Goal: Task Accomplishment & Management: Manage account settings

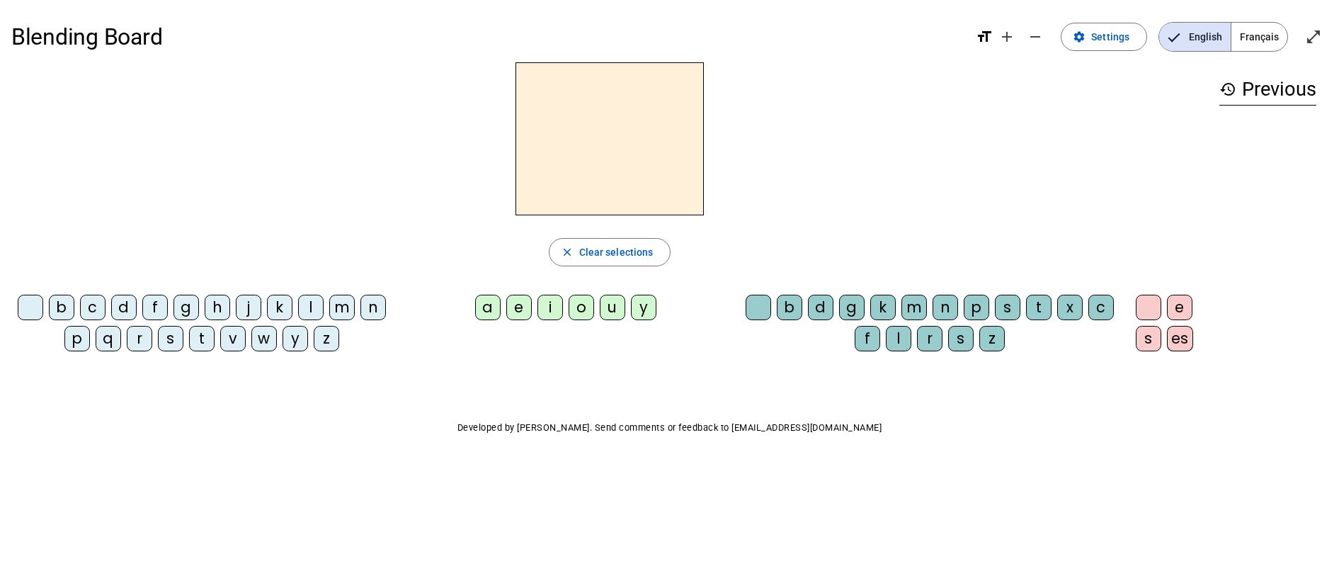
click at [454, 175] on div at bounding box center [609, 138] width 1197 height 153
click at [1100, 43] on span "Settings" at bounding box center [1110, 36] width 38 height 17
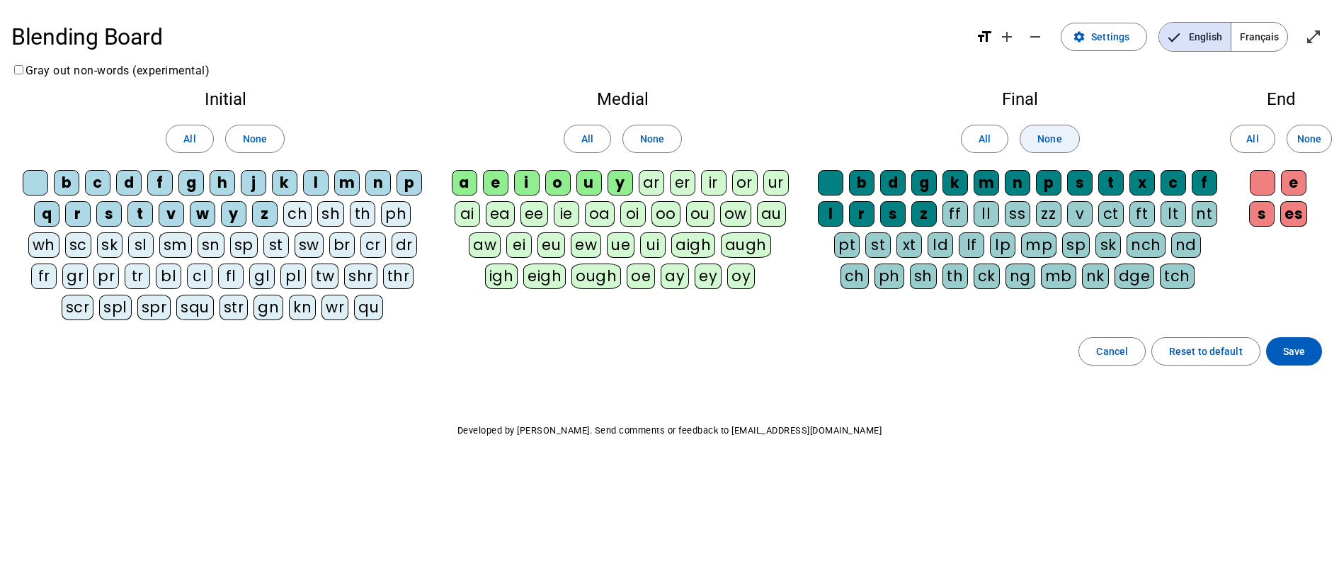
click at [1048, 140] on span "None" at bounding box center [1049, 138] width 24 height 17
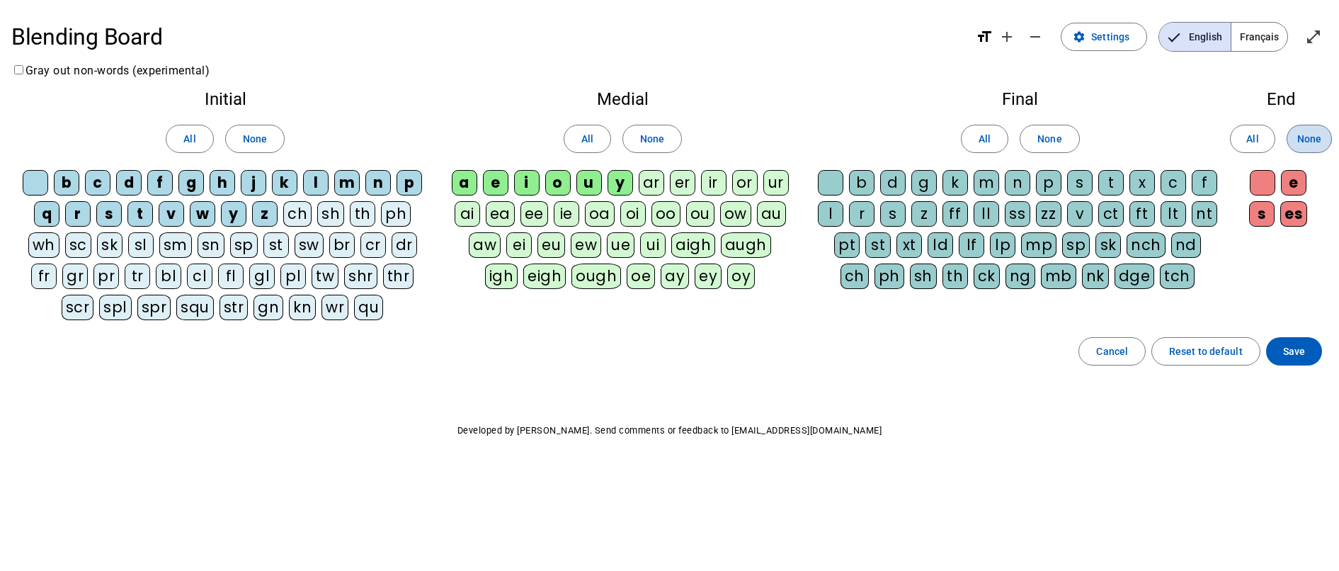
click at [1319, 139] on span "None" at bounding box center [1309, 138] width 24 height 17
click at [1286, 355] on span "Save" at bounding box center [1294, 351] width 22 height 17
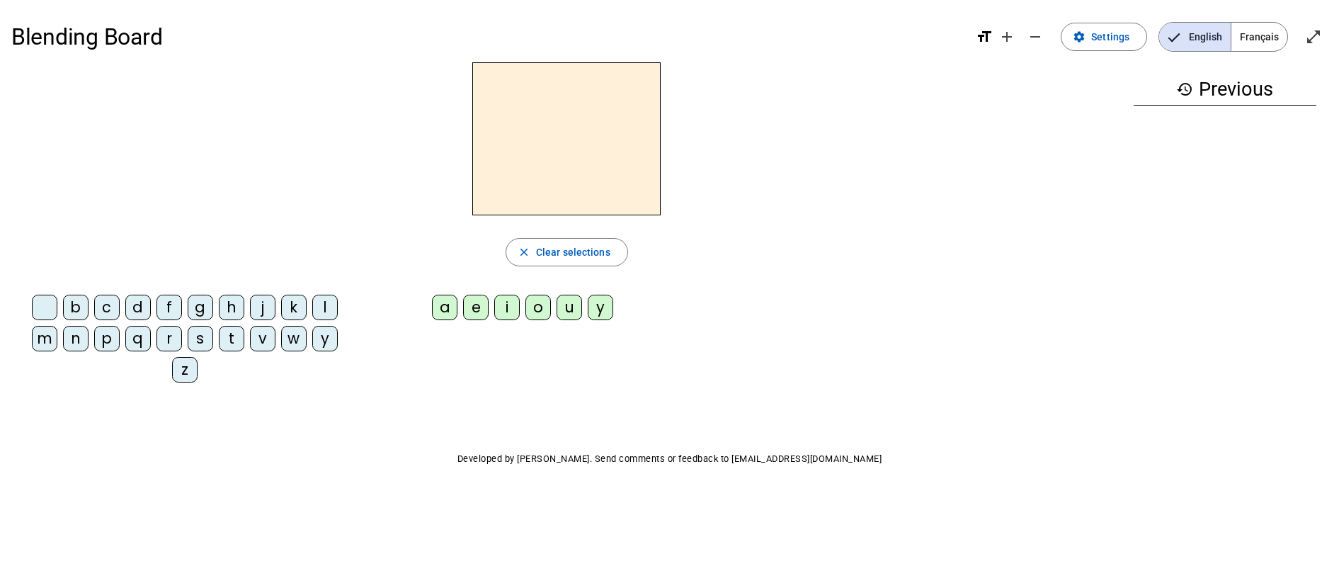
click at [48, 341] on div "m" at bounding box center [44, 338] width 25 height 25
click at [448, 301] on div "a" at bounding box center [444, 307] width 25 height 25
click at [329, 306] on div "l" at bounding box center [324, 307] width 25 height 25
click at [477, 309] on div "e" at bounding box center [475, 307] width 25 height 25
click at [135, 309] on div "d" at bounding box center [137, 307] width 25 height 25
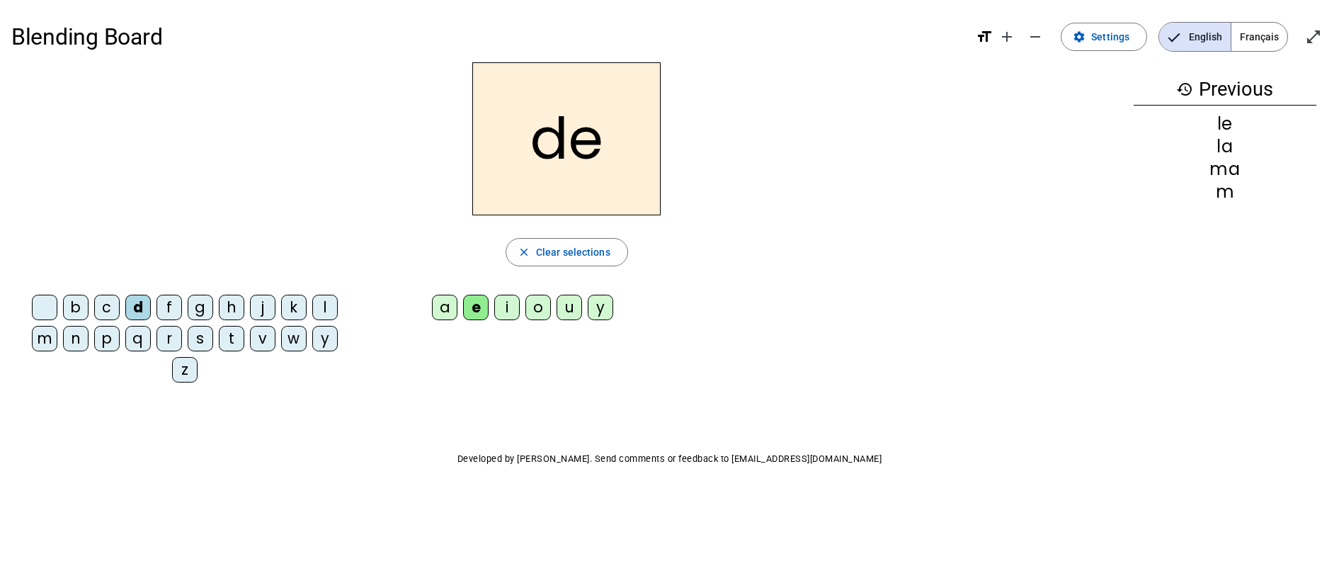
click at [569, 307] on div "u" at bounding box center [569, 307] width 25 height 25
click at [233, 340] on div "t" at bounding box center [231, 338] width 25 height 25
click at [443, 309] on div "a" at bounding box center [444, 307] width 25 height 25
click at [477, 310] on div "e" at bounding box center [475, 307] width 25 height 25
click at [47, 341] on div "m" at bounding box center [44, 338] width 25 height 25
